Goal: Task Accomplishment & Management: Manage account settings

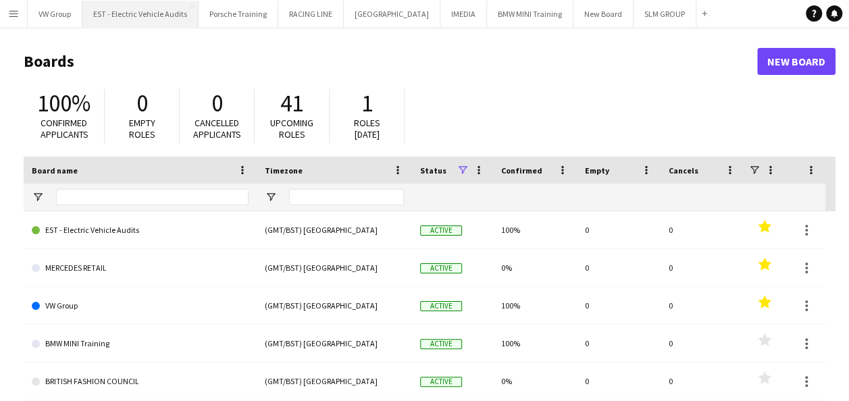
click at [165, 16] on button "EST - Electric Vehicle Audits Close" at bounding box center [140, 14] width 116 height 26
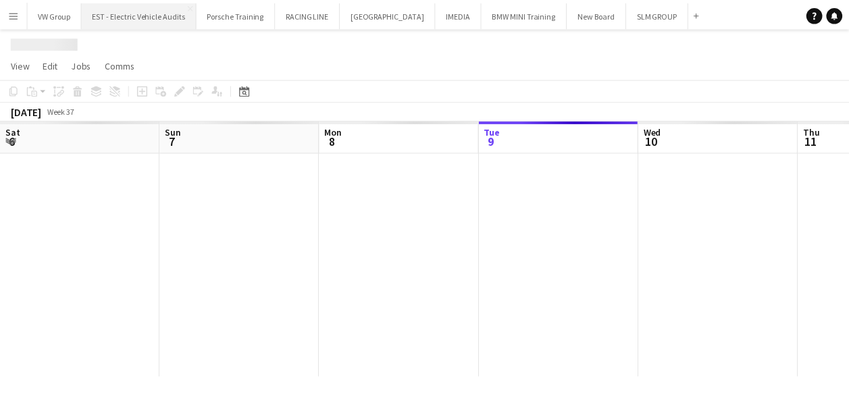
scroll to position [0, 323]
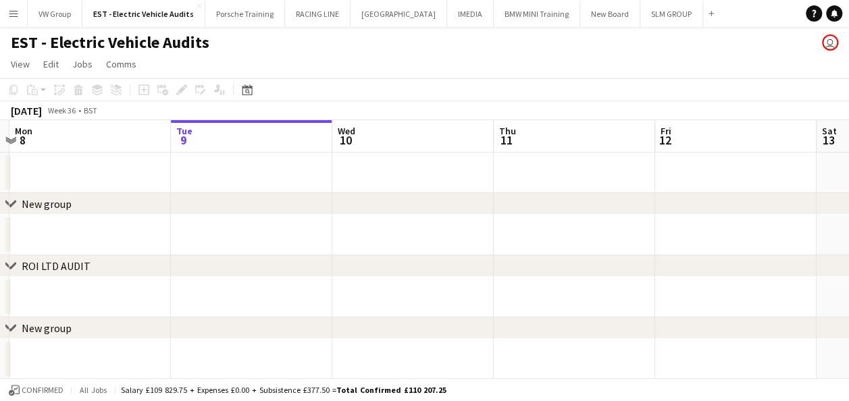
drag, startPoint x: 216, startPoint y: 167, endPoint x: 350, endPoint y: 178, distance: 134.2
click at [351, 177] on app-calendar-viewport "Sat 6 Sun 7 Mon 8 Tue 9 Wed 10 Thu 11 Fri 12 Sat 13 Sun 14 Mon 15 Tue 16" at bounding box center [424, 280] width 849 height 321
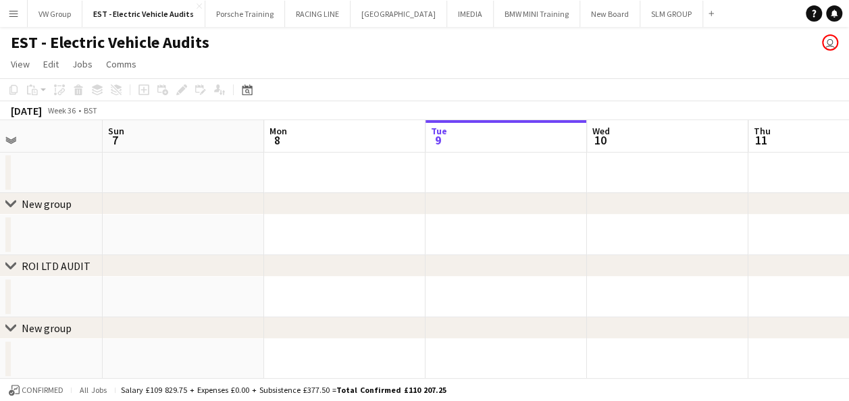
scroll to position [0, 375]
drag, startPoint x: 261, startPoint y: 184, endPoint x: 343, endPoint y: 190, distance: 81.9
click at [348, 193] on div "chevron-right New group chevron-right ROI LTD AUDIT chevron-right New group che…" at bounding box center [424, 280] width 849 height 321
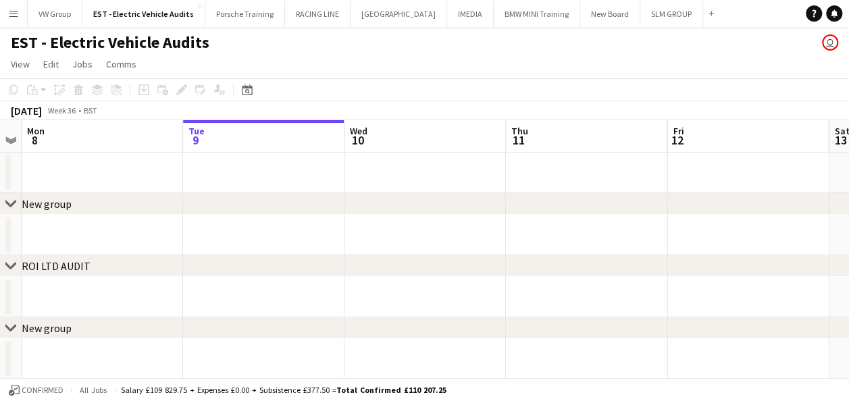
drag, startPoint x: 577, startPoint y: 162, endPoint x: 429, endPoint y: 181, distance: 148.4
click at [431, 180] on app-calendar-viewport "Thu 4 Fri 5 Sat 6 Sun 7 Mon 8 Tue 9 Wed 10 Thu 11 Fri 12 Sat 13 Sun 14" at bounding box center [424, 280] width 849 height 321
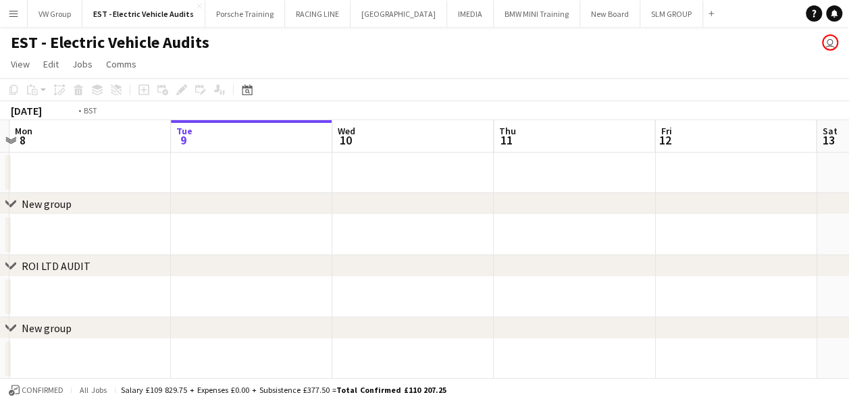
click at [506, 158] on app-calendar-viewport "Thu 4 Fri 5 Sat 6 Sun 7 Mon 8 Tue 9 Wed 10 Thu 11 Fri 12 Sat 13 Sun 14" at bounding box center [424, 280] width 849 height 321
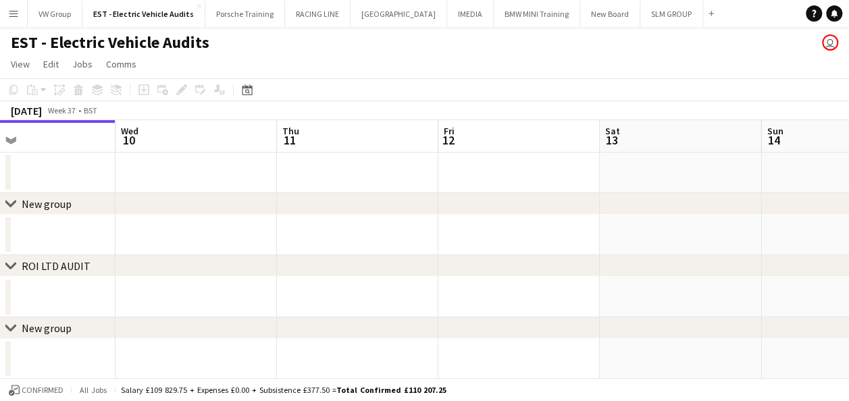
drag, startPoint x: 579, startPoint y: 166, endPoint x: 456, endPoint y: 178, distance: 123.5
click at [458, 176] on app-calendar-viewport "Sat 6 Sun 7 Mon 8 Tue 9 Wed 10 Thu 11 Fri 12 Sat 13 Sun 14 Mon 15 Tue 16" at bounding box center [424, 280] width 849 height 321
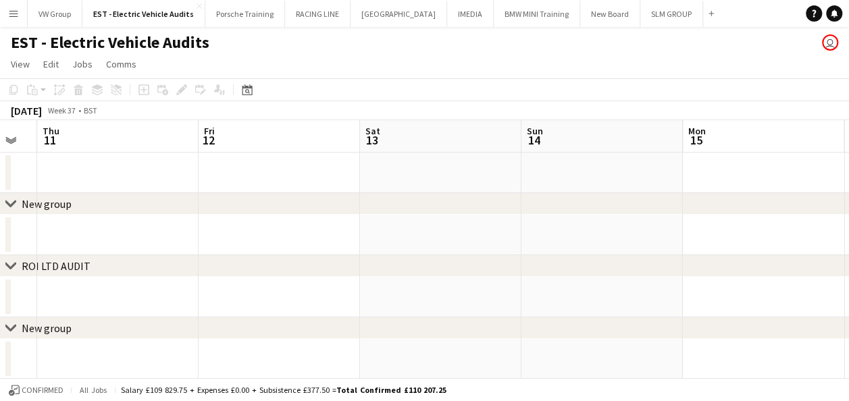
drag, startPoint x: 504, startPoint y: 181, endPoint x: 488, endPoint y: 181, distance: 15.5
click at [491, 181] on app-calendar-viewport "Mon 8 Tue 9 Wed 10 Thu 11 Fri 12 Sat 13 Sun 14 Mon 15 Tue 16 Wed 17 Thu 18" at bounding box center [424, 280] width 849 height 321
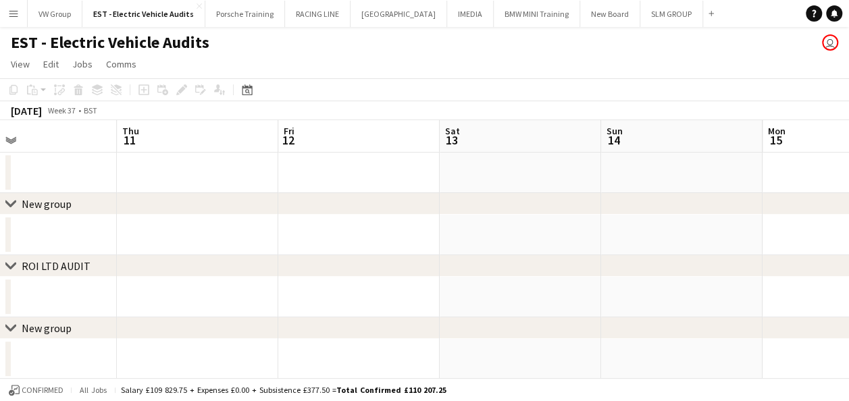
drag, startPoint x: 679, startPoint y: 163, endPoint x: 660, endPoint y: 161, distance: 19.1
click at [706, 163] on app-calendar-viewport "Mon 8 Tue 9 Wed 10 Thu 11 Fri 12 Sat 13 Sun 14 Mon 15 Tue 16 Wed 17 Thu 18" at bounding box center [424, 280] width 849 height 321
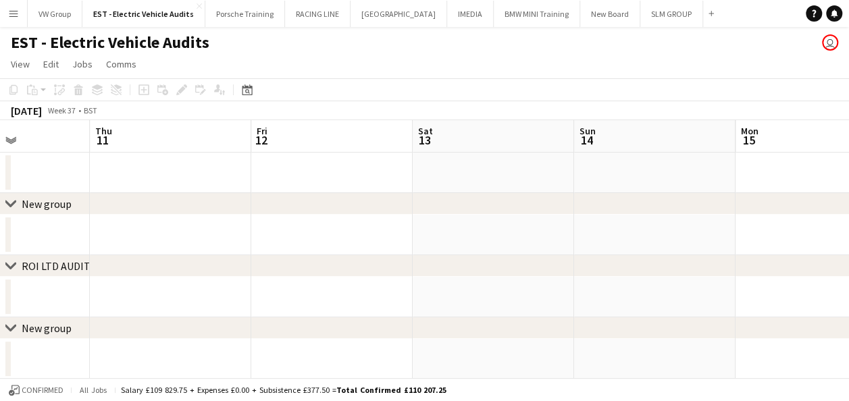
drag, startPoint x: 566, startPoint y: 174, endPoint x: 656, endPoint y: 148, distance: 93.4
click at [654, 149] on app-calendar-viewport "Mon 8 Tue 9 Wed 10 Thu 11 Fri 12 Sat 13 Sun 14 Mon 15 Tue 16 Wed 17 Thu 18" at bounding box center [424, 280] width 849 height 321
drag, startPoint x: 525, startPoint y: 153, endPoint x: 598, endPoint y: 139, distance: 74.2
click at [590, 138] on app-calendar-viewport "Sat 6 Sun 7 Mon 8 Tue 9 Wed 10 Thu 11 Fri 12 Sat 13 Sun 14 Mon 15 Tue 16" at bounding box center [424, 280] width 849 height 321
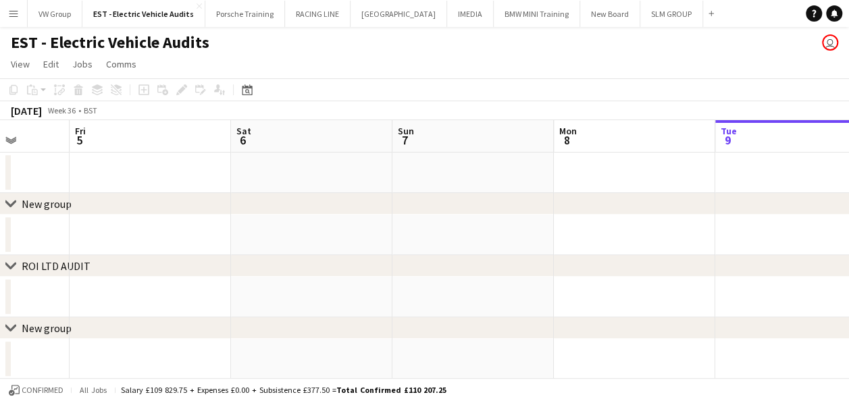
drag, startPoint x: 295, startPoint y: 163, endPoint x: 528, endPoint y: 151, distance: 233.2
click at [527, 149] on app-calendar-viewport "Tue 2 Wed 3 Thu 4 Fri 5 Sat 6 Sun 7 Mon 8 Tue 9 Wed 10 Thu 11 Fri 12" at bounding box center [424, 280] width 849 height 321
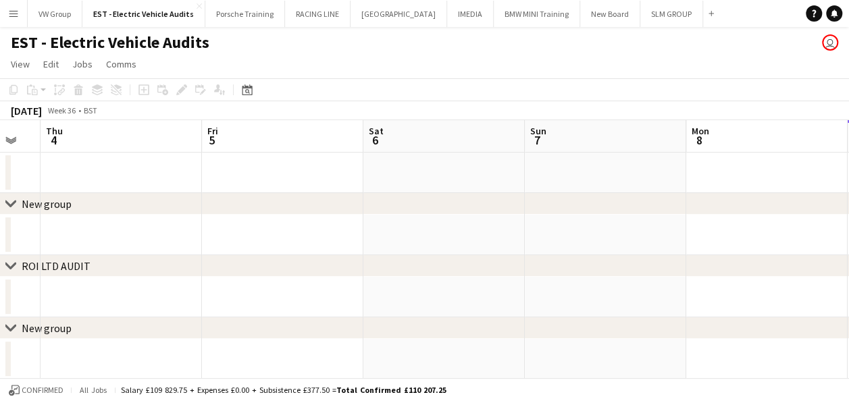
drag, startPoint x: 161, startPoint y: 174, endPoint x: 459, endPoint y: 144, distance: 299.2
click at [486, 144] on app-calendar-viewport "Tue 2 Wed 3 Thu 4 Fri 5 Sat 6 Sun 7 Mon 8 Tue 9 Wed 10 Thu 11 Fri 12" at bounding box center [424, 280] width 849 height 321
drag, startPoint x: 188, startPoint y: 147, endPoint x: 336, endPoint y: 154, distance: 148.0
click at [483, 144] on app-calendar-viewport "Sun 31 Mon 1 Tue 2 Wed 3 Thu 4 Fri 5 Sat 6 Sun 7 Mon 8 Tue 9 Wed 10" at bounding box center [424, 280] width 849 height 321
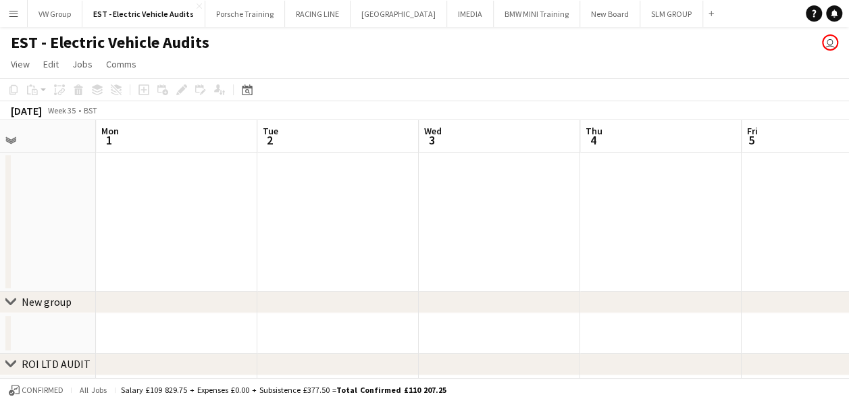
drag, startPoint x: 250, startPoint y: 192, endPoint x: 212, endPoint y: 181, distance: 40.0
click at [456, 159] on app-calendar-viewport "Fri 29 1/1 1 Job Sat 30 Sun 31 Mon 1 Tue 2 Wed 3 Thu 4 Fri 5 Sat 6 Sun 7 Mon 8 …" at bounding box center [424, 330] width 849 height 420
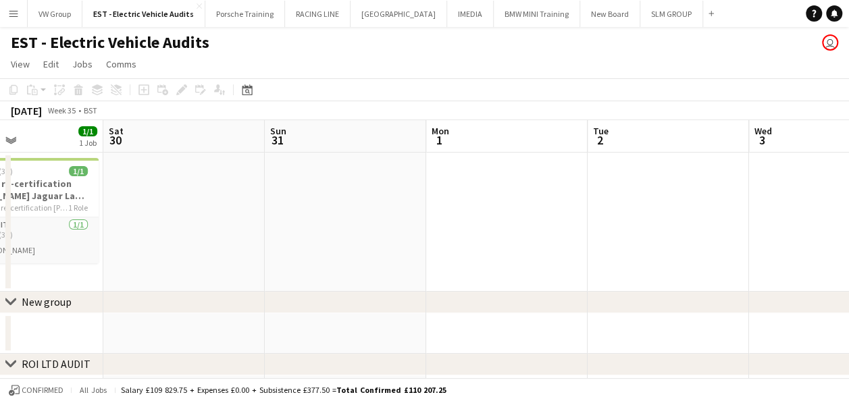
scroll to position [0, 350]
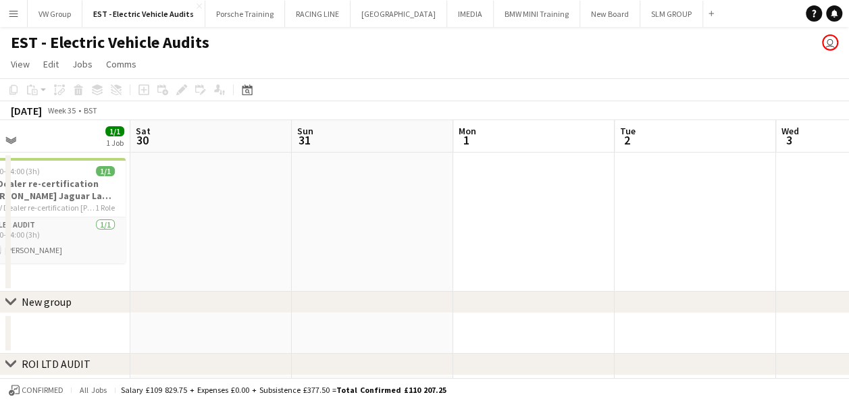
drag, startPoint x: 315, startPoint y: 182, endPoint x: 426, endPoint y: 168, distance: 111.6
click at [428, 167] on app-calendar-viewport "Wed 27 1/1 1 Job Thu 28 Fri 29 1/1 1 Job Sat 30 Sun 31 Mon 1 Tue 2 Wed 3 Thu 4 …" at bounding box center [424, 330] width 849 height 420
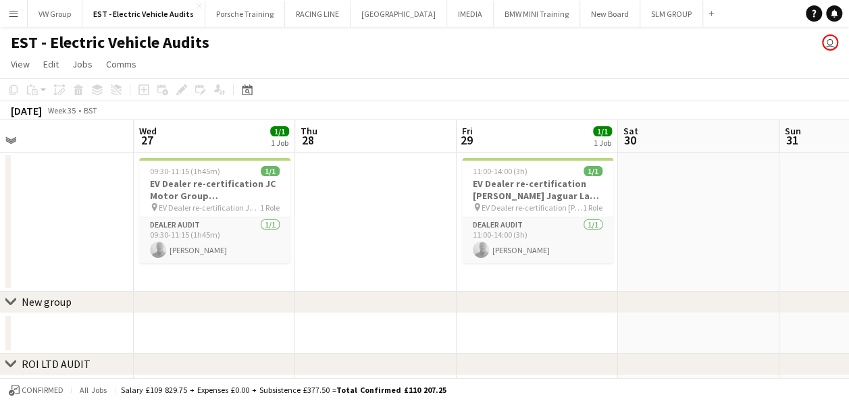
drag, startPoint x: 105, startPoint y: 200, endPoint x: 479, endPoint y: 126, distance: 381.9
click at [469, 126] on app-calendar-viewport "Sun 24 Mon 25 Tue 26 Wed 27 1/1 1 Job Thu 28 Fri 29 1/1 1 Job Sat 30 Sun 31 Mon…" at bounding box center [424, 330] width 849 height 420
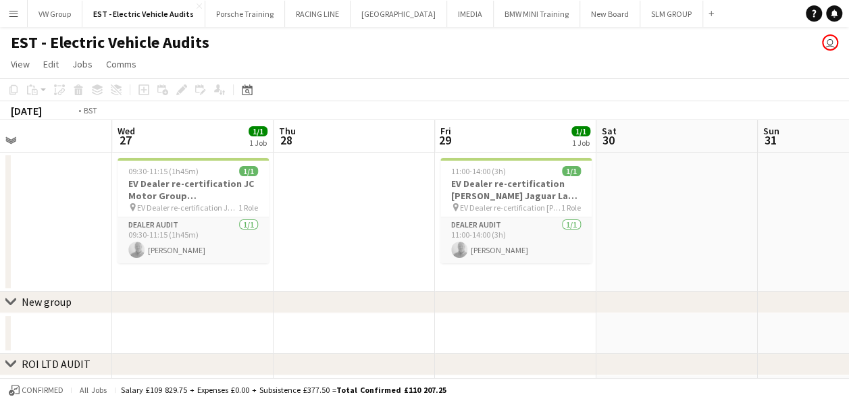
drag, startPoint x: 240, startPoint y: 184, endPoint x: 459, endPoint y: 171, distance: 219.1
click at [457, 170] on app-calendar-viewport "Sun 24 Mon 25 Tue 26 Wed 27 1/1 1 Job Thu 28 Fri 29 1/1 1 Job Sat 30 Sun 31 Mon…" at bounding box center [424, 330] width 849 height 420
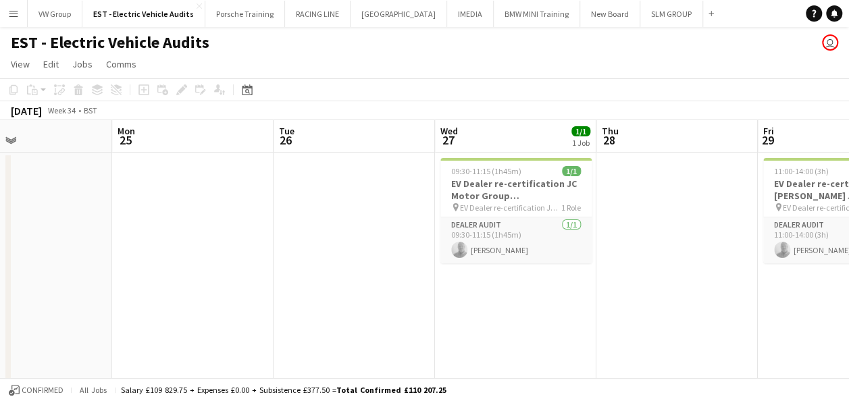
scroll to position [0, 296]
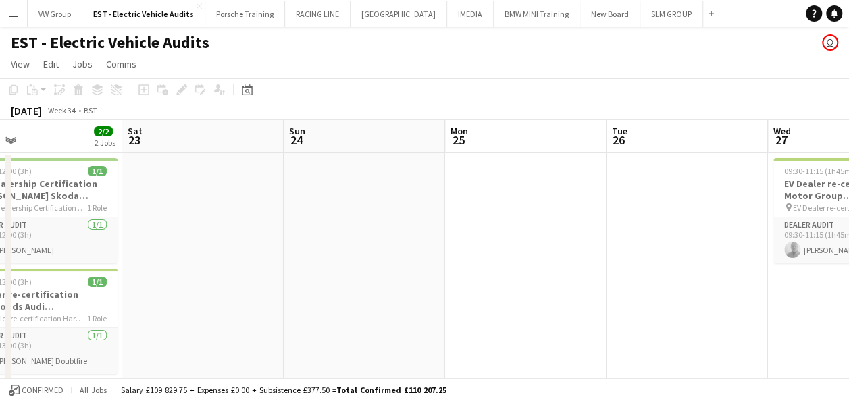
drag, startPoint x: 294, startPoint y: 201, endPoint x: 408, endPoint y: 200, distance: 114.1
click at [410, 200] on app-calendar-viewport "Wed 20 Thu 21 Fri 22 2/2 2 Jobs Sat 23 Sun 24 Mon 25 Tue 26 Wed 27 1/1 1 Job Th…" at bounding box center [424, 385] width 849 height 531
drag, startPoint x: 240, startPoint y: 191, endPoint x: 373, endPoint y: 188, distance: 132.4
click at [369, 186] on app-calendar-viewport "Wed 20 1/1 1 Job Thu 21 Fri 22 2/2 2 Jobs Sat 23 Sun 24 Mon 25 Tue 26 Wed 27 1/…" at bounding box center [424, 385] width 849 height 531
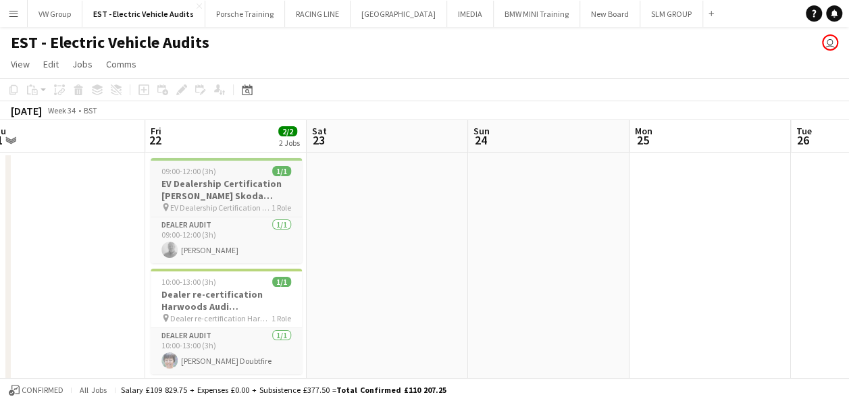
click at [238, 170] on div "09:00-12:00 (3h) 1/1" at bounding box center [226, 171] width 151 height 10
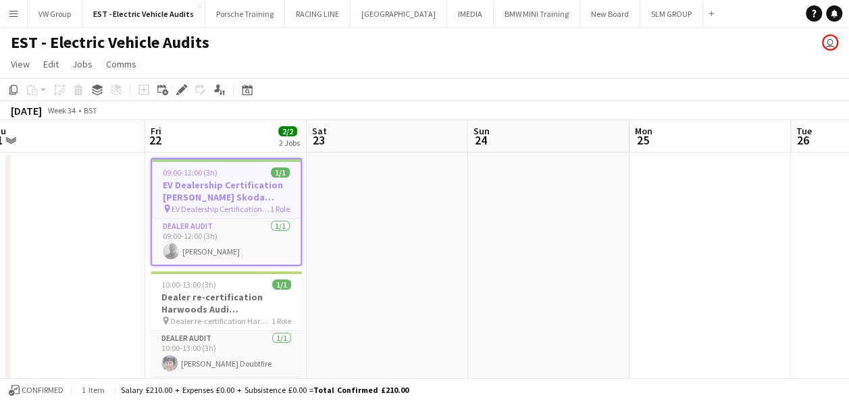
click at [205, 165] on app-job-card "09:00-12:00 (3h) 1/1 EV Dealership Certification [PERSON_NAME] Skoda Perth PH2 …" at bounding box center [226, 212] width 151 height 108
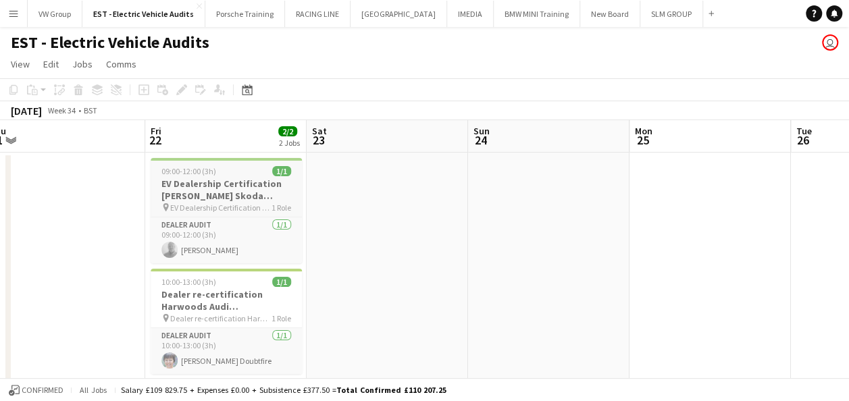
click at [205, 165] on app-job-card "09:00-12:00 (3h) 1/1 EV Dealership Certification [PERSON_NAME] Skoda Perth PH2 …" at bounding box center [226, 210] width 151 height 105
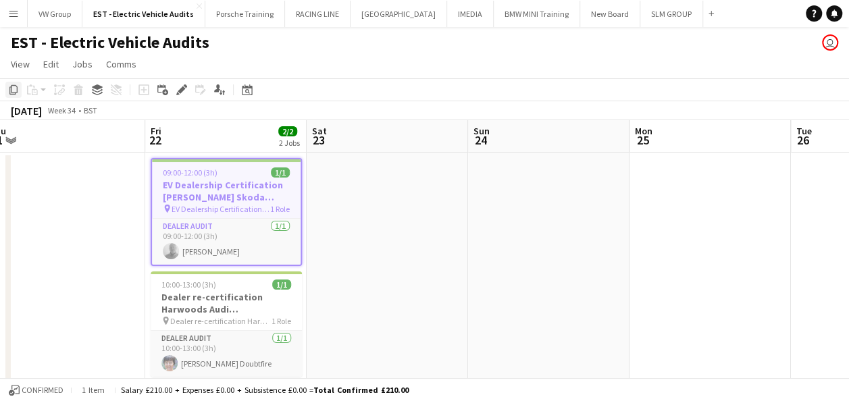
click at [14, 86] on icon "Copy" at bounding box center [13, 89] width 11 height 11
click at [248, 89] on icon at bounding box center [247, 91] width 5 height 5
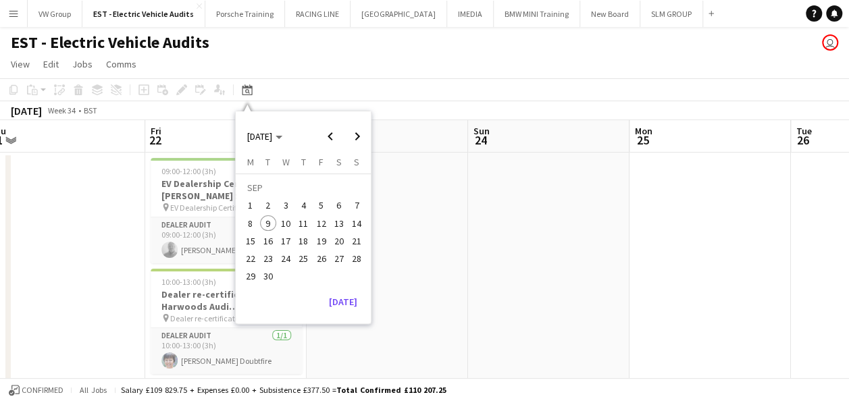
click at [271, 240] on span "16" at bounding box center [268, 241] width 16 height 16
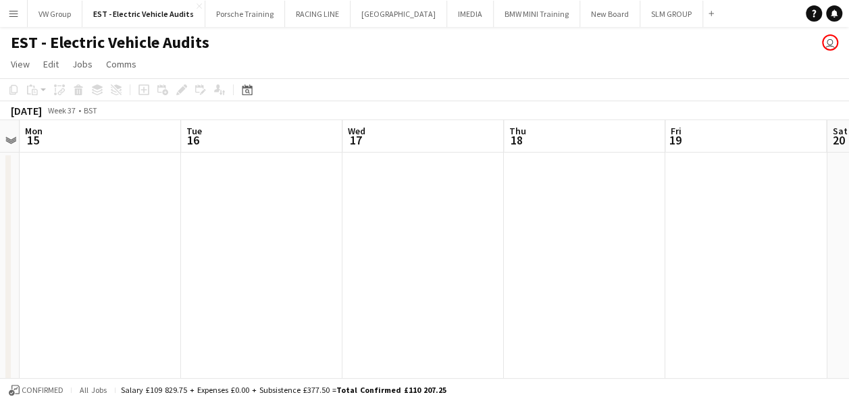
click at [239, 199] on app-date-cell at bounding box center [261, 278] width 161 height 250
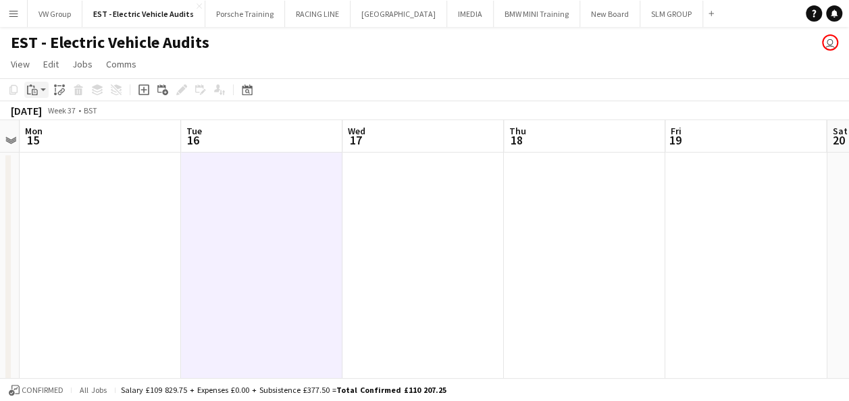
click at [31, 89] on icon "Paste" at bounding box center [32, 89] width 11 height 11
click at [46, 116] on link "Paste Ctrl+V" at bounding box center [99, 115] width 127 height 12
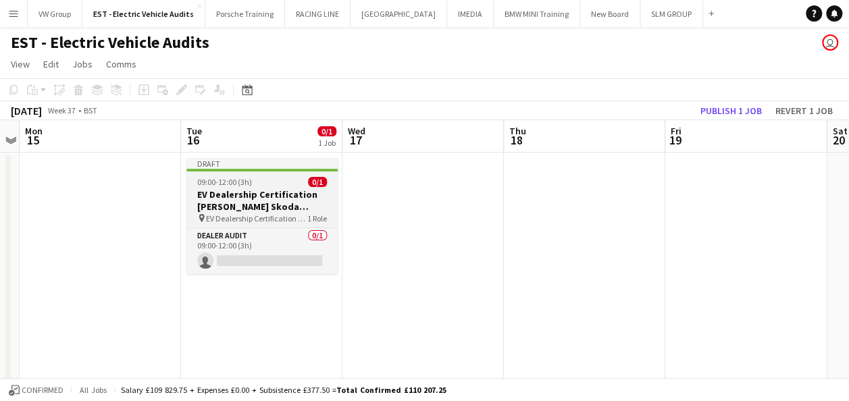
click at [271, 178] on div "09:00-12:00 (3h) 0/1" at bounding box center [261, 182] width 151 height 10
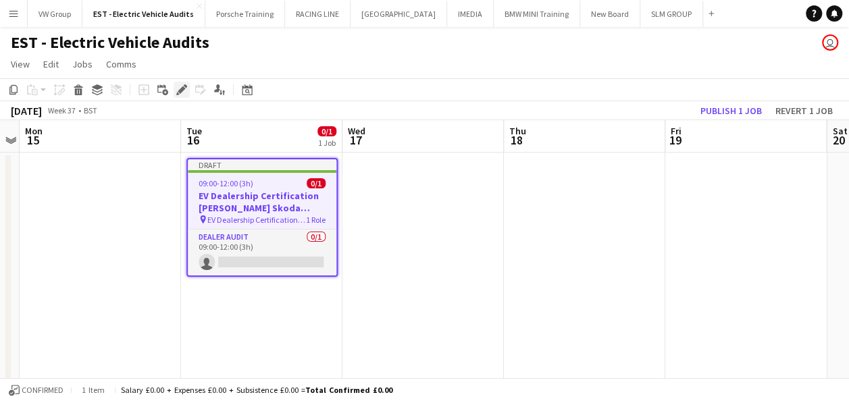
click at [186, 89] on icon "Edit" at bounding box center [181, 89] width 11 height 11
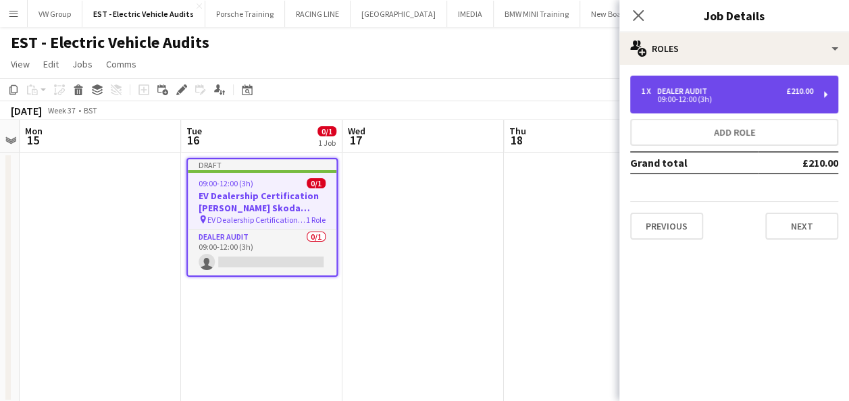
click at [825, 93] on div "1 x Dealer Audit £210.00 09:00-12:00 (3h)" at bounding box center [734, 95] width 208 height 38
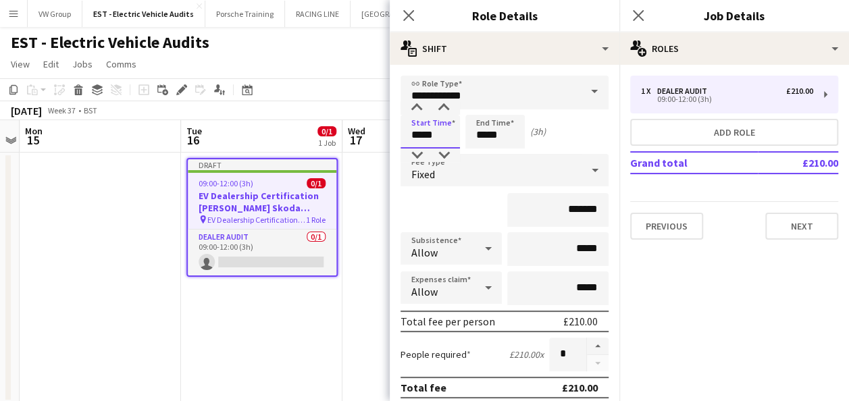
click at [444, 128] on input "*****" at bounding box center [429, 132] width 59 height 34
click at [413, 104] on div at bounding box center [416, 108] width 27 height 14
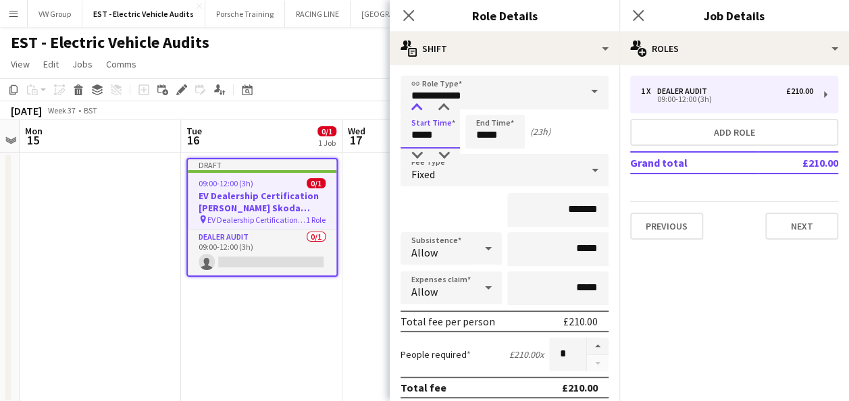
click at [413, 104] on div at bounding box center [416, 108] width 27 height 14
type input "*****"
click at [413, 104] on div at bounding box center [416, 108] width 27 height 14
click at [497, 135] on input "*****" at bounding box center [494, 132] width 59 height 34
click at [479, 105] on div at bounding box center [481, 108] width 27 height 14
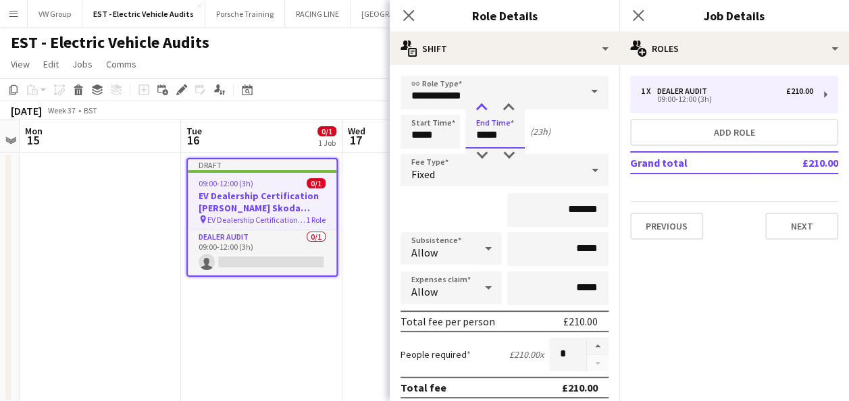
click at [479, 105] on div at bounding box center [481, 108] width 27 height 14
type input "*****"
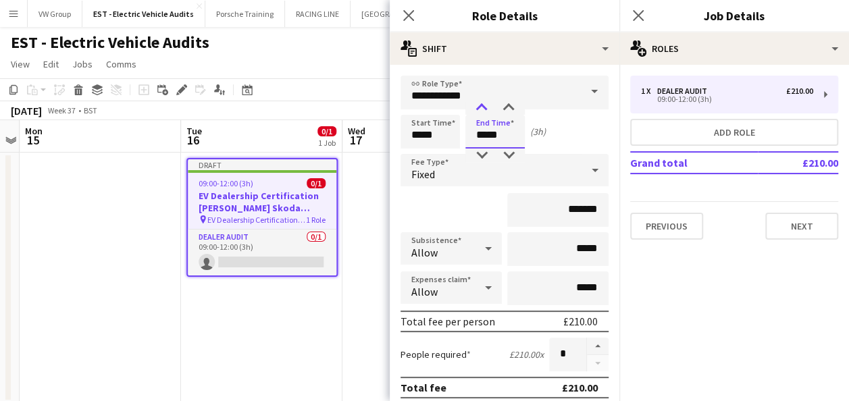
click at [479, 105] on div at bounding box center [481, 108] width 27 height 14
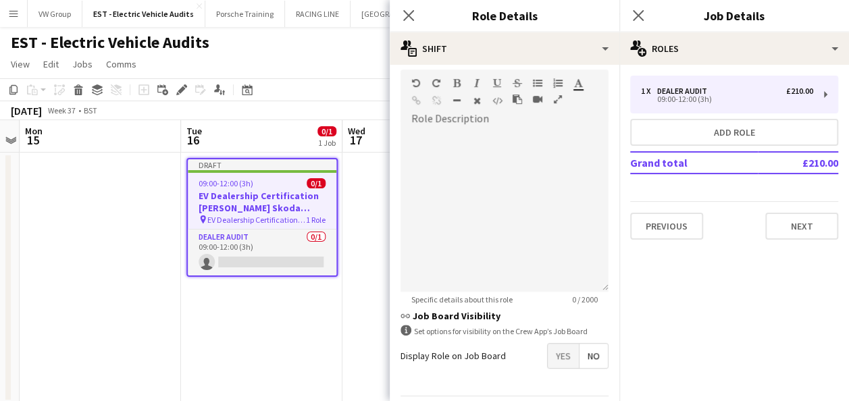
scroll to position [377, 0]
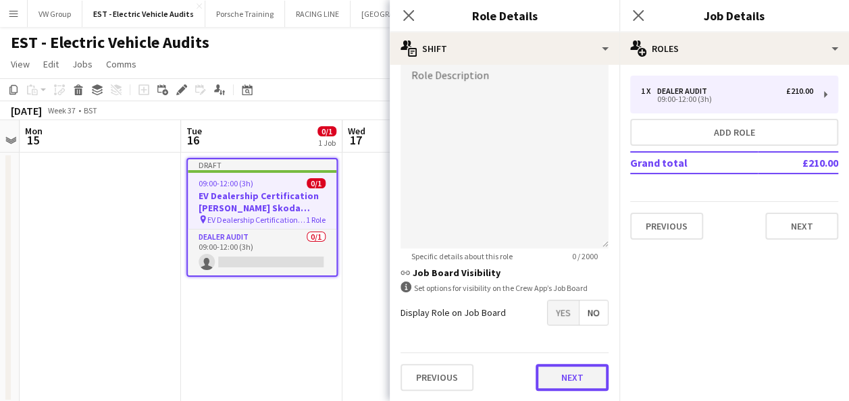
click at [576, 377] on button "Next" at bounding box center [571, 377] width 73 height 27
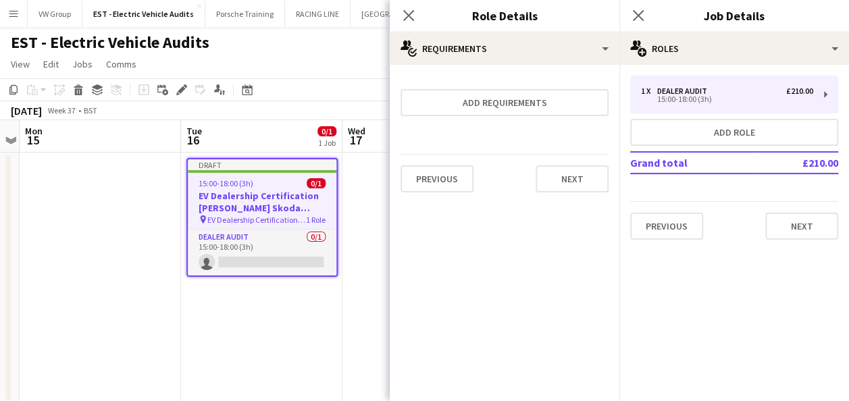
scroll to position [0, 0]
click at [816, 225] on button "Next" at bounding box center [801, 226] width 73 height 27
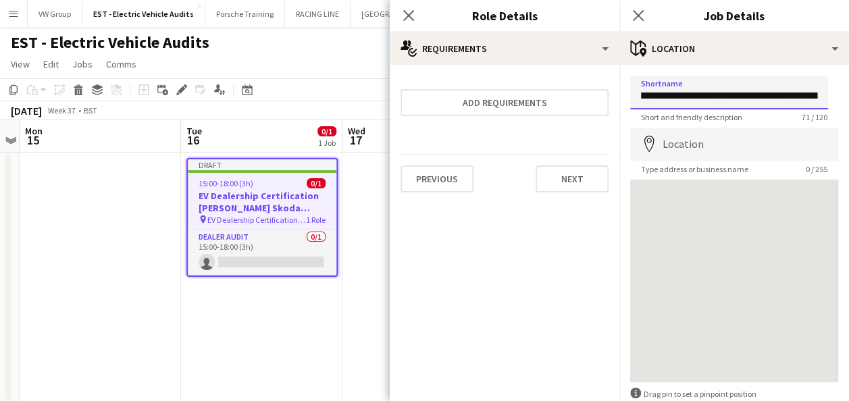
scroll to position [0, 159]
drag, startPoint x: 641, startPoint y: 96, endPoint x: 844, endPoint y: 98, distance: 202.5
click at [844, 98] on mat-expansion-panel "**********" at bounding box center [734, 233] width 230 height 336
click at [676, 80] on input "Shortname" at bounding box center [729, 93] width 198 height 34
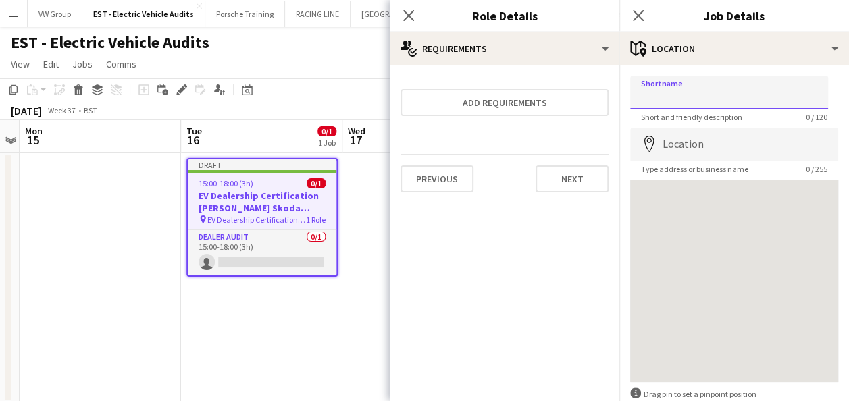
click at [655, 95] on input "Shortname" at bounding box center [729, 93] width 198 height 34
paste input "**********"
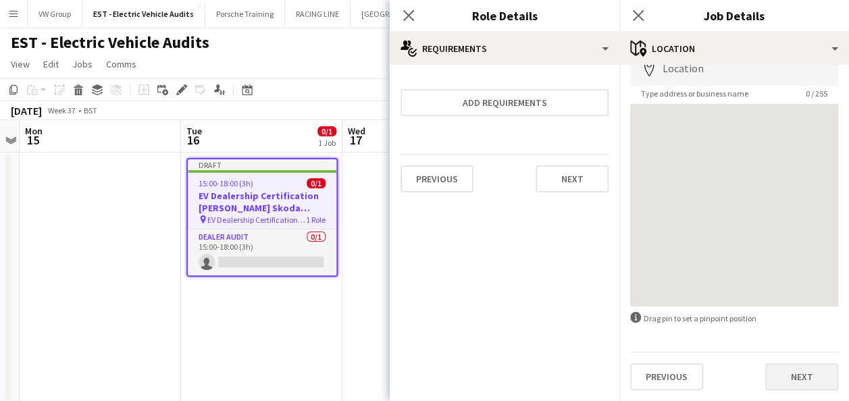
type input "**********"
click at [795, 377] on button "Next" at bounding box center [801, 376] width 73 height 27
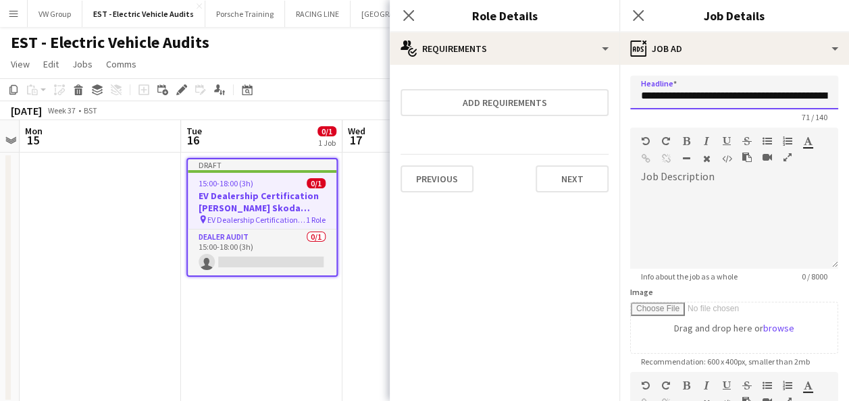
scroll to position [0, 159]
drag, startPoint x: 640, startPoint y: 97, endPoint x: 836, endPoint y: 104, distance: 195.9
click at [836, 104] on form "**********" at bounding box center [734, 366] width 230 height 581
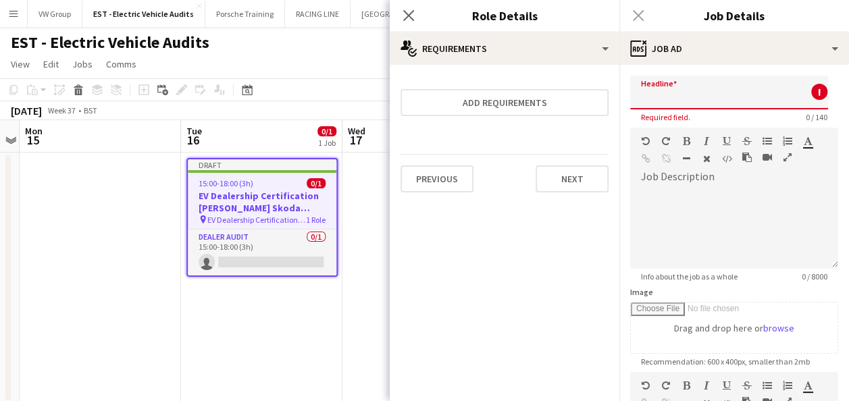
scroll to position [0, 0]
click at [651, 93] on input "Headline" at bounding box center [729, 93] width 198 height 34
paste input "**********"
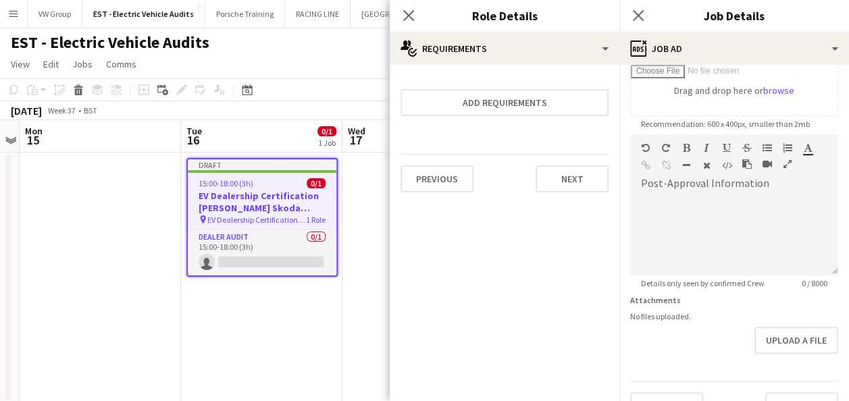
scroll to position [246, 0]
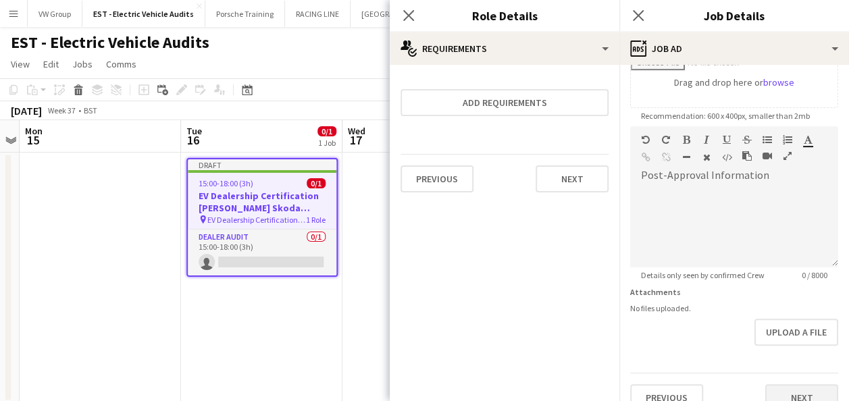
type input "**********"
click at [799, 393] on button "Next" at bounding box center [801, 397] width 73 height 27
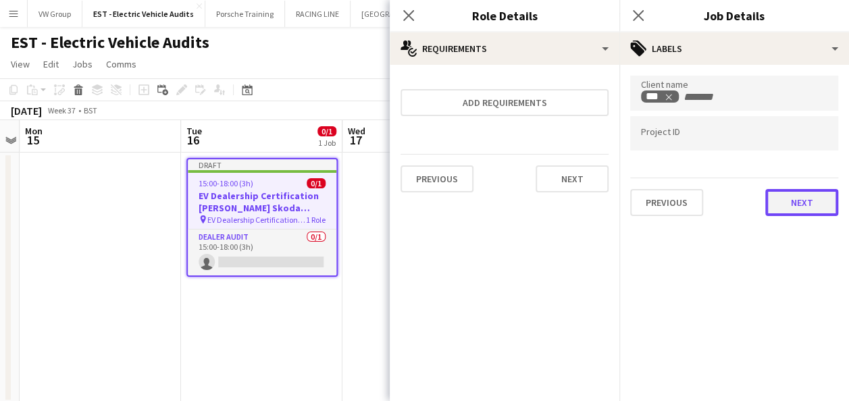
click at [807, 205] on button "Next" at bounding box center [801, 202] width 73 height 27
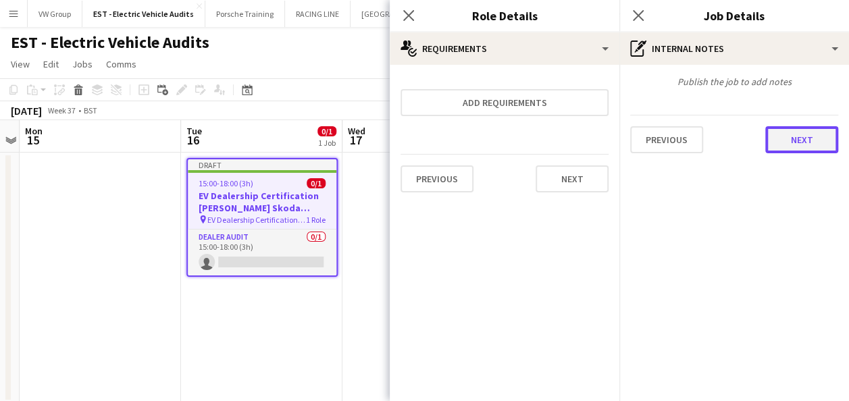
click at [801, 137] on button "Next" at bounding box center [801, 139] width 73 height 27
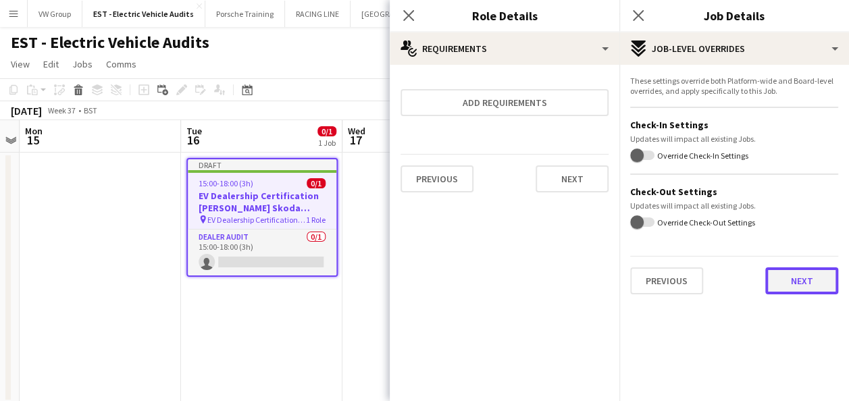
click at [791, 284] on button "Next" at bounding box center [801, 280] width 73 height 27
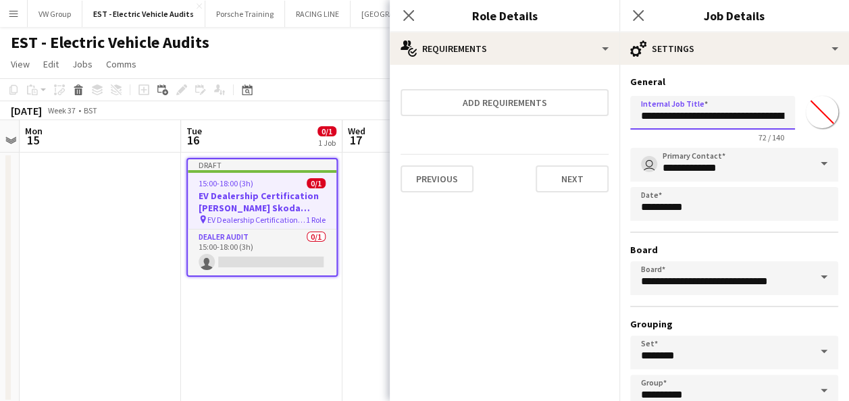
scroll to position [0, 205]
drag, startPoint x: 640, startPoint y: 115, endPoint x: 844, endPoint y: 113, distance: 203.9
click at [844, 113] on mat-expansion-panel "**********" at bounding box center [734, 233] width 230 height 336
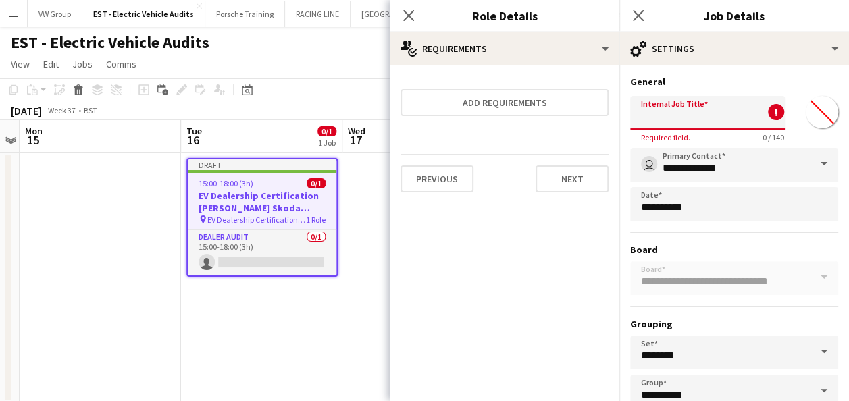
click at [660, 115] on input "Internal Job Title" at bounding box center [707, 113] width 155 height 34
paste input "**********"
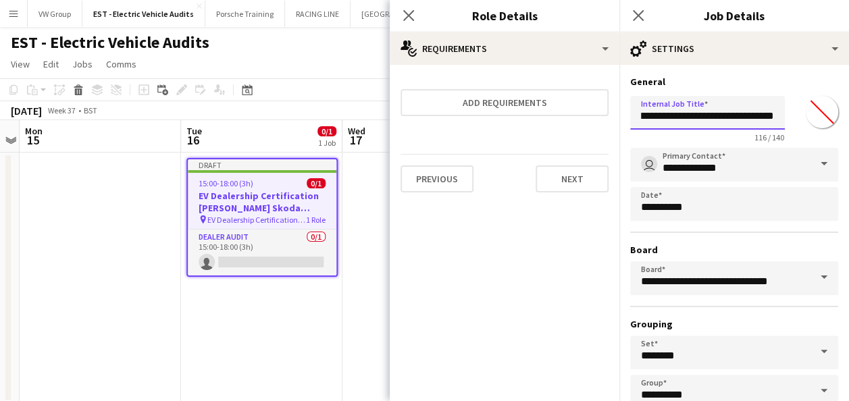
scroll to position [84, 0]
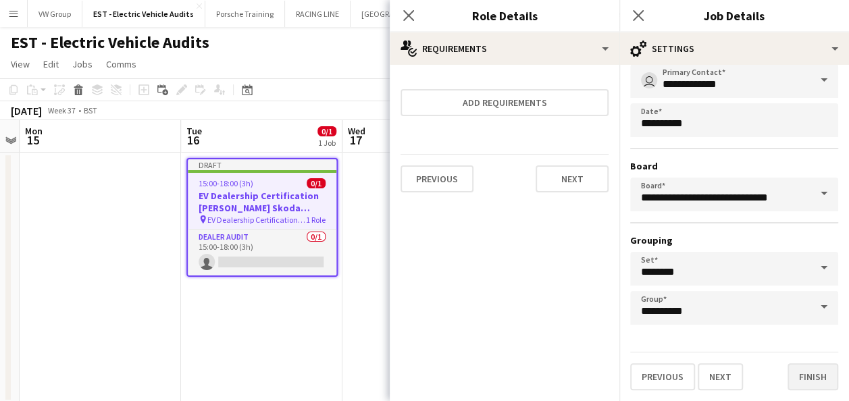
type input "**********"
click at [805, 372] on button "Finish" at bounding box center [812, 376] width 51 height 27
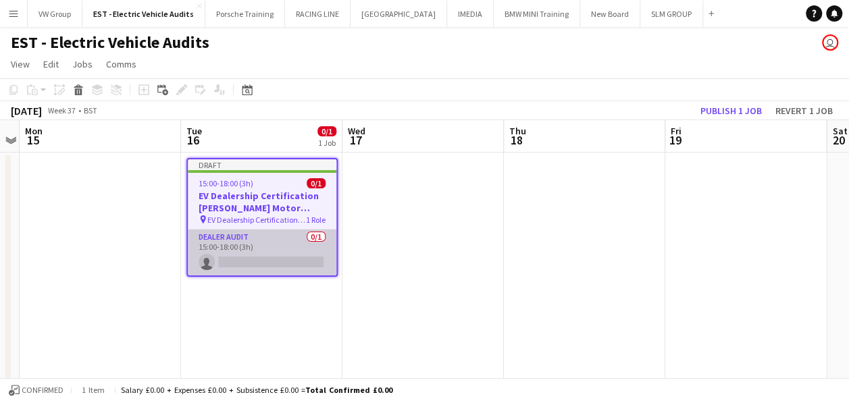
click at [238, 259] on app-card-role "Dealer Audit 0/1 15:00-18:00 (3h) single-neutral-actions" at bounding box center [262, 253] width 149 height 46
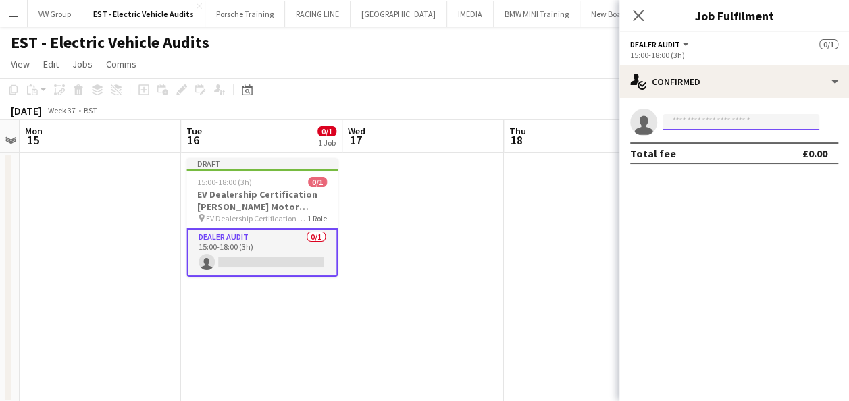
click at [675, 117] on input at bounding box center [740, 122] width 157 height 16
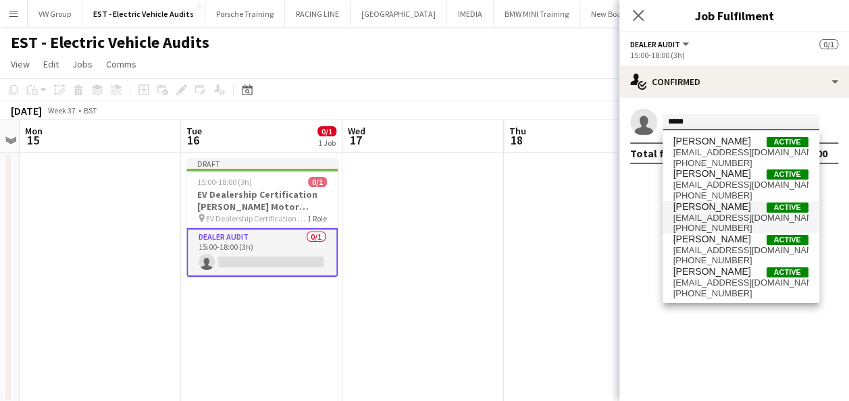
type input "*****"
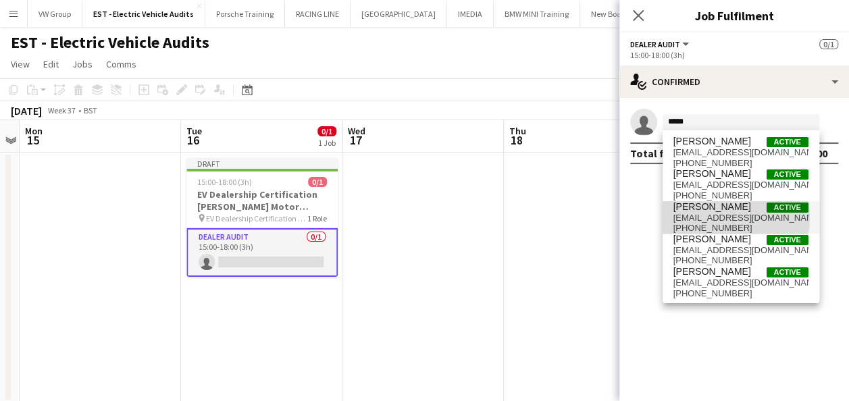
click at [716, 217] on span "[EMAIL_ADDRESS][DOMAIN_NAME]" at bounding box center [740, 218] width 135 height 11
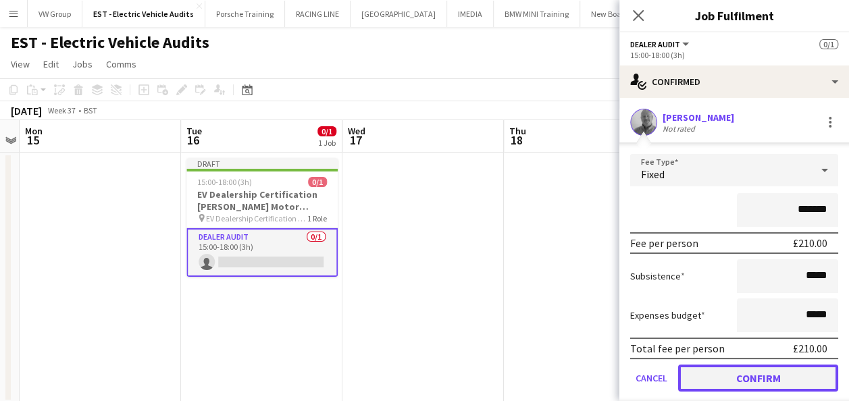
click at [764, 383] on button "Confirm" at bounding box center [758, 378] width 160 height 27
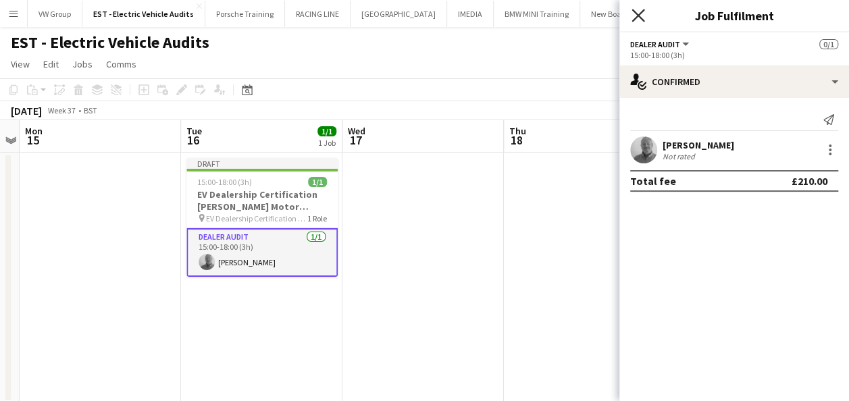
click at [641, 16] on icon "Close pop-in" at bounding box center [637, 15] width 13 height 13
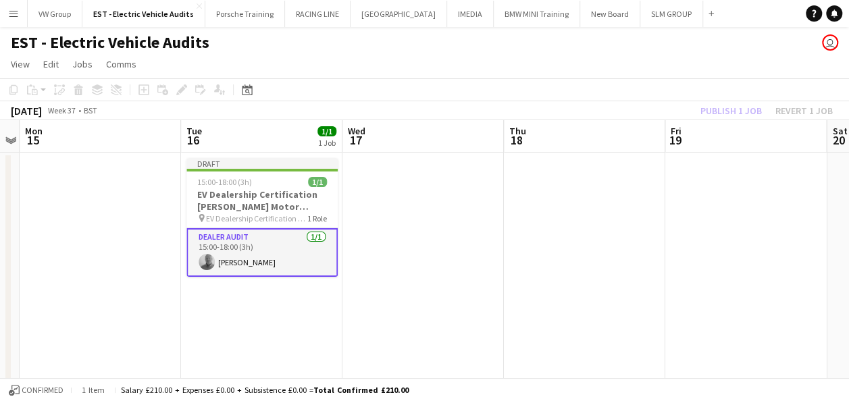
click at [645, 208] on app-date-cell at bounding box center [584, 278] width 161 height 250
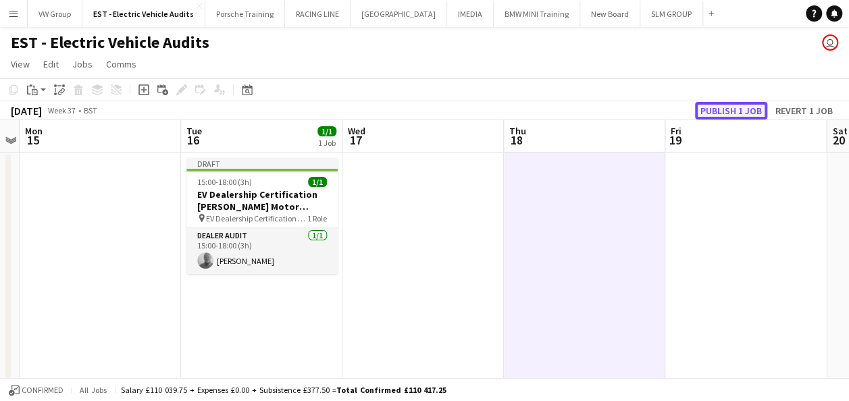
click at [729, 109] on button "Publish 1 job" at bounding box center [731, 111] width 72 height 18
